Goal: Navigation & Orientation: Find specific page/section

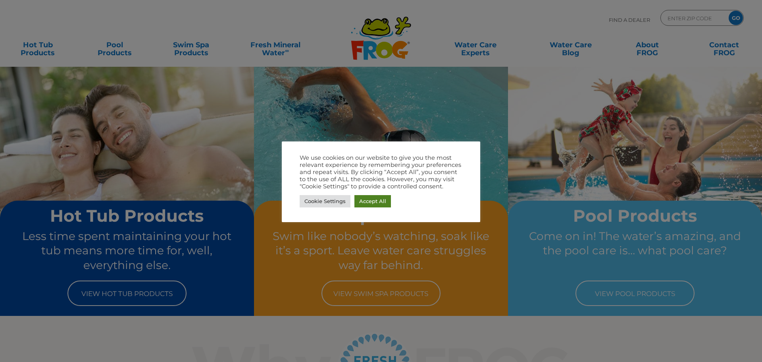
click at [380, 199] on link "Accept All" at bounding box center [373, 201] width 37 height 12
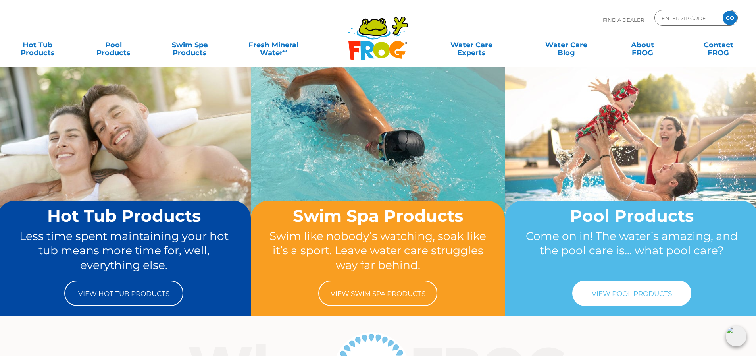
click at [639, 301] on link "View Pool Products" at bounding box center [631, 292] width 119 height 25
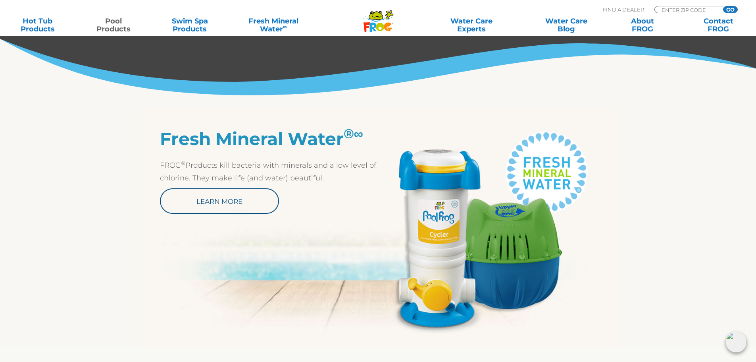
scroll to position [28, 0]
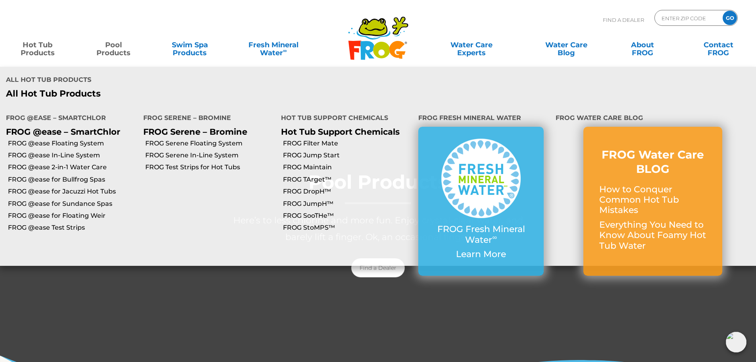
click at [30, 45] on link "Hot Tub Products" at bounding box center [37, 45] width 59 height 16
